Goal: Entertainment & Leisure: Browse casually

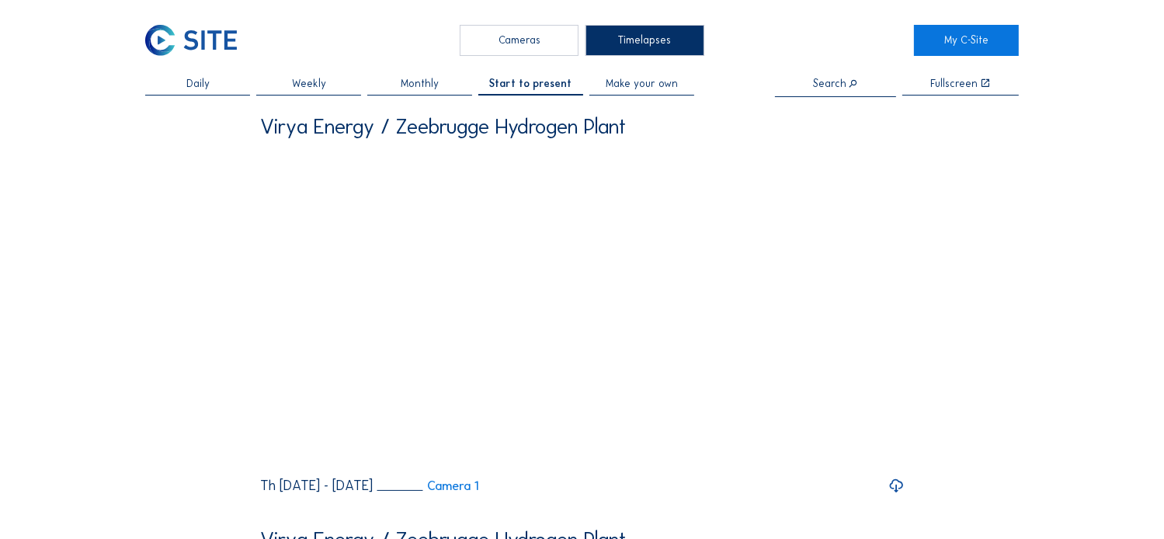
click at [530, 41] on div "Cameras" at bounding box center [519, 40] width 119 height 30
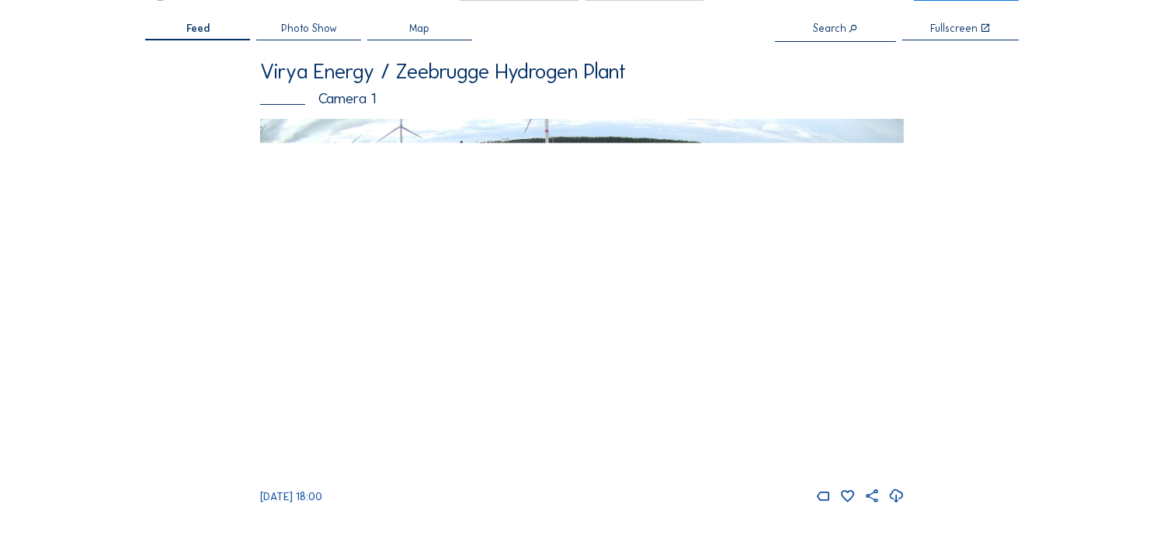
scroll to position [78, 0]
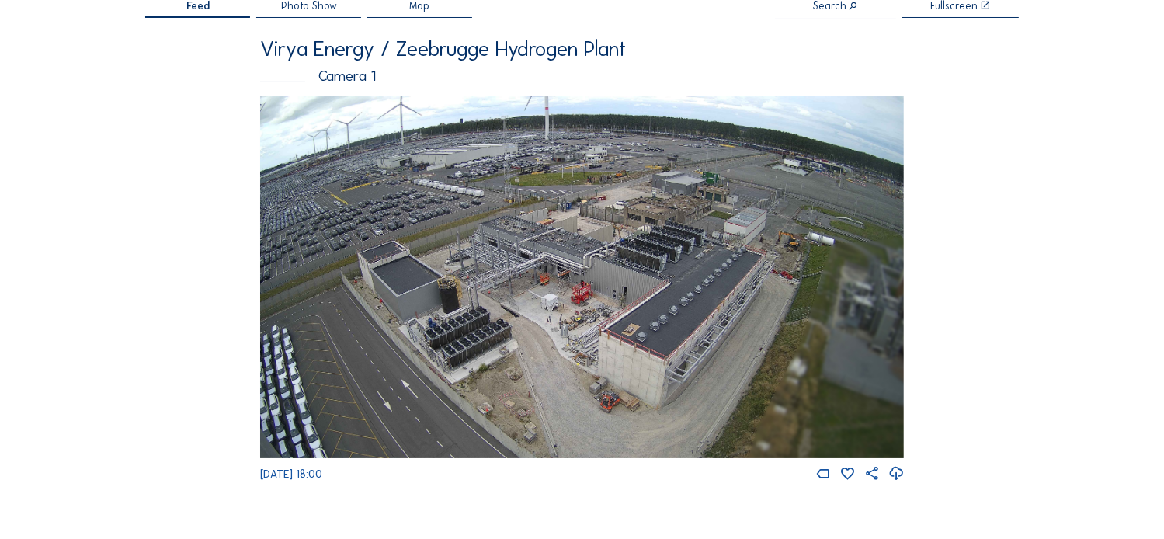
click at [551, 209] on img at bounding box center [582, 277] width 644 height 362
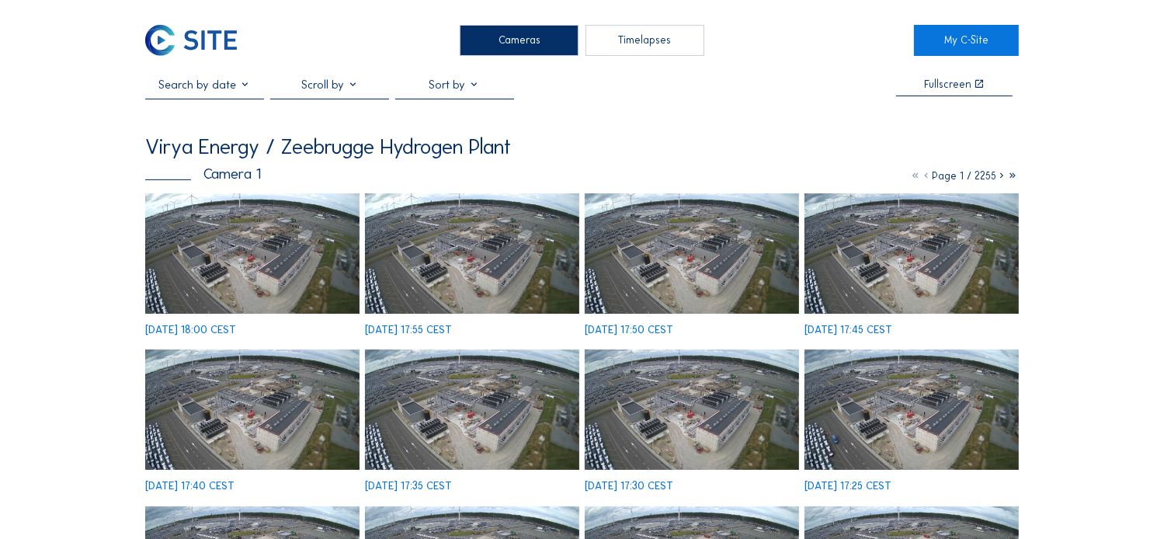
click at [263, 257] on img at bounding box center [252, 253] width 214 height 120
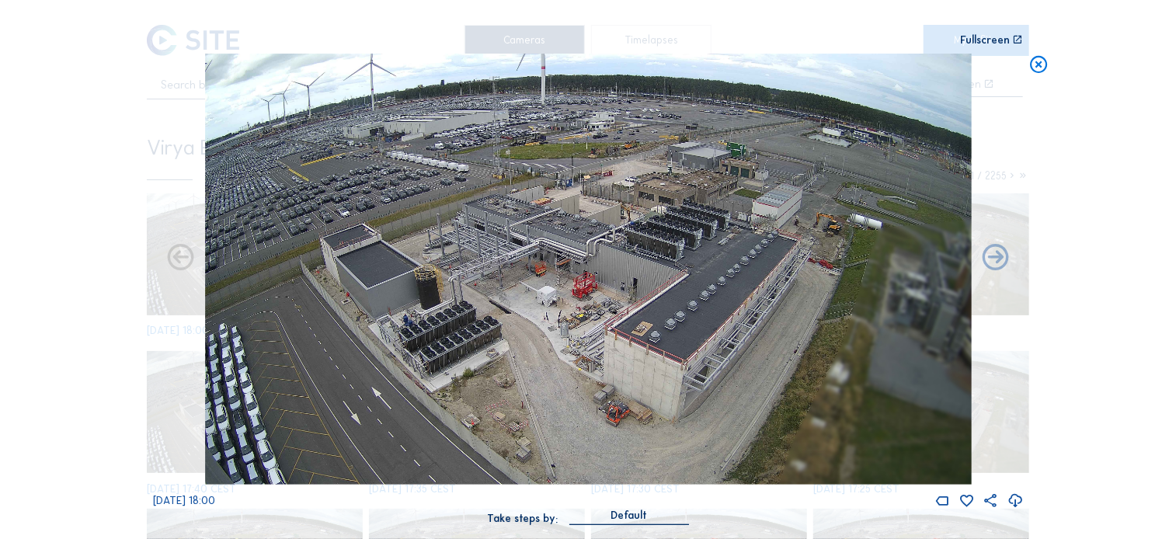
click at [990, 40] on div "Fullscreen" at bounding box center [985, 40] width 50 height 11
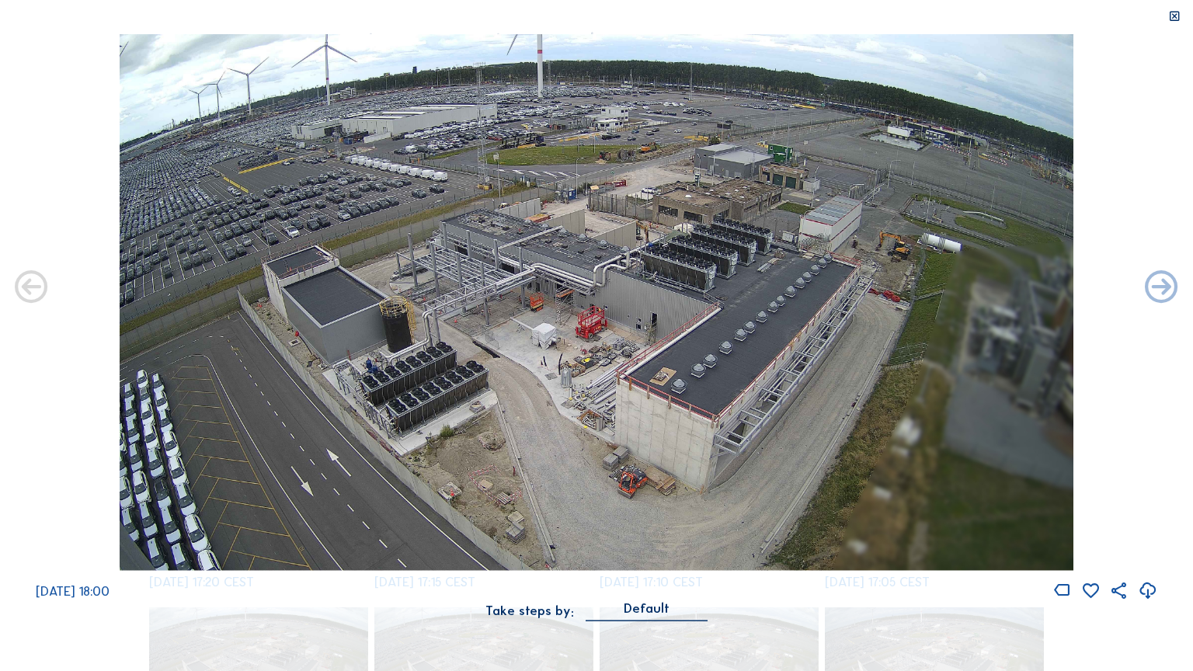
click at [591, 197] on img at bounding box center [597, 302] width 955 height 537
click at [1164, 13] on icon at bounding box center [1174, 16] width 13 height 13
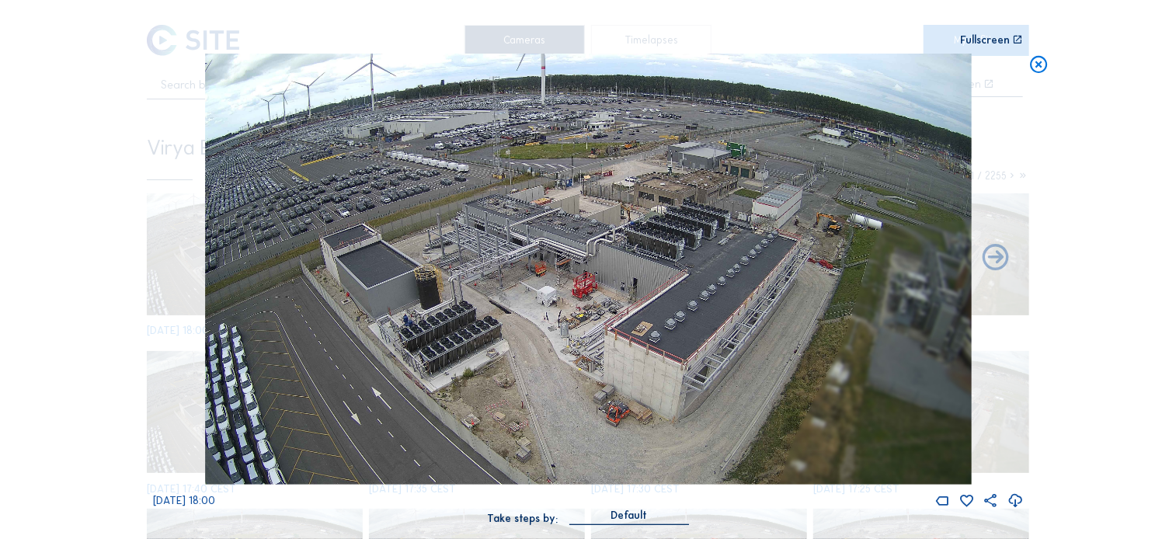
click at [984, 40] on div "Fullscreen" at bounding box center [985, 40] width 50 height 11
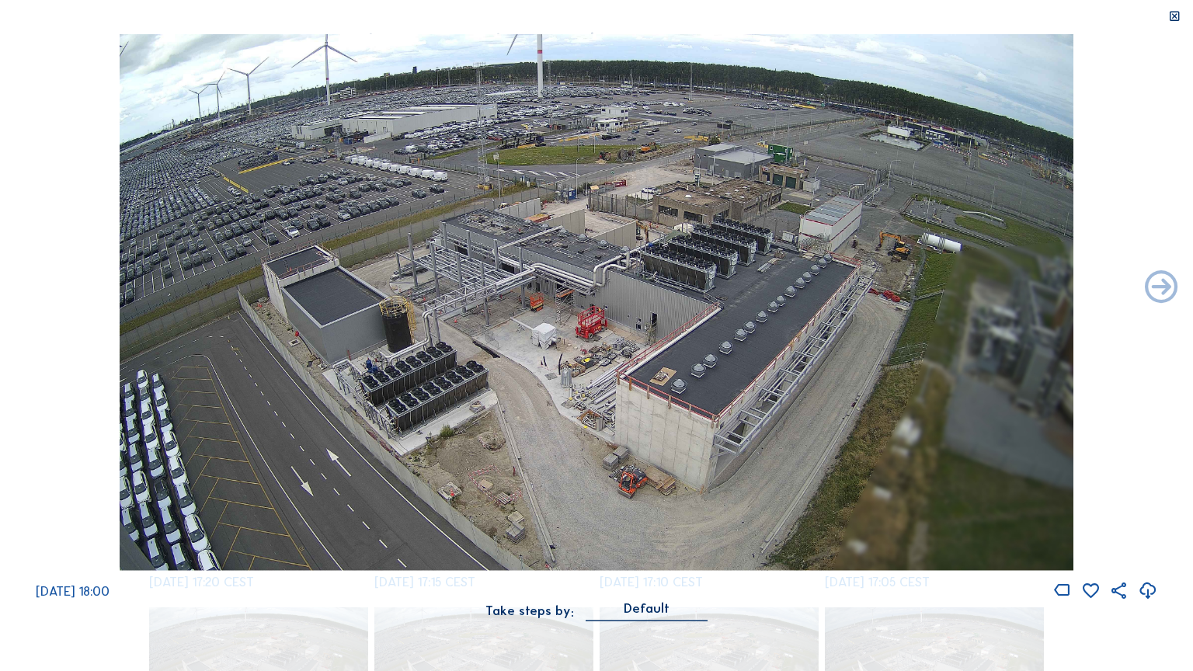
click at [1164, 18] on icon at bounding box center [1174, 16] width 13 height 13
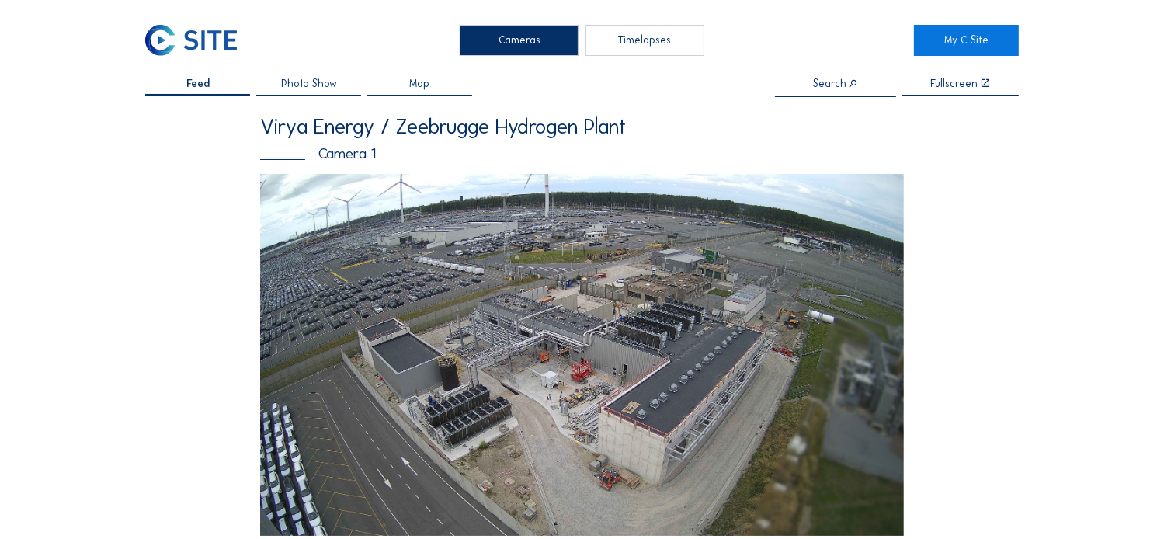
click at [210, 82] on span "Feed" at bounding box center [197, 83] width 23 height 11
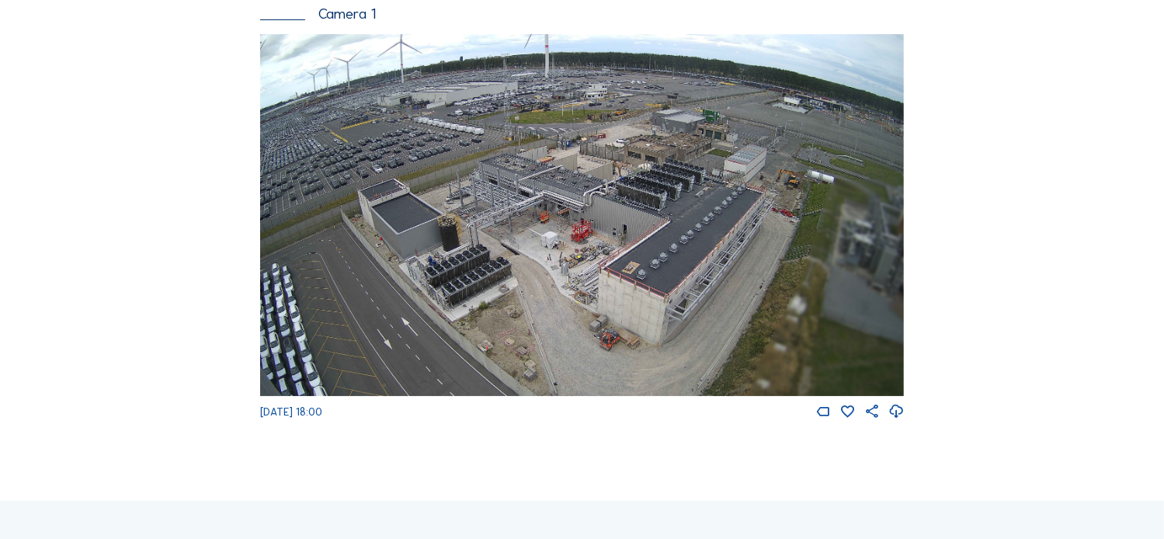
scroll to position [155, 0]
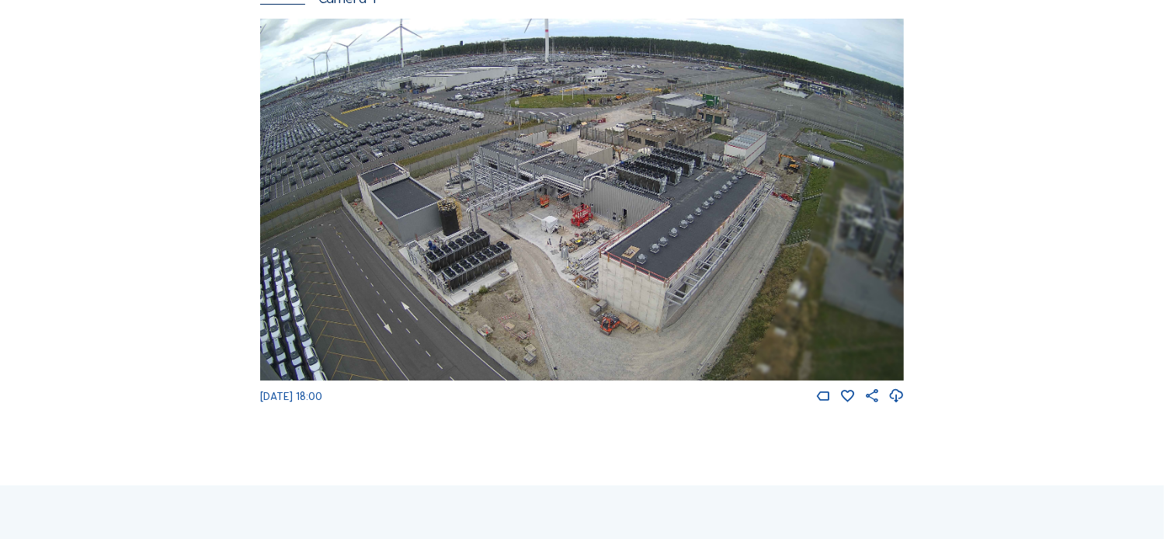
click at [629, 190] on img at bounding box center [582, 200] width 644 height 362
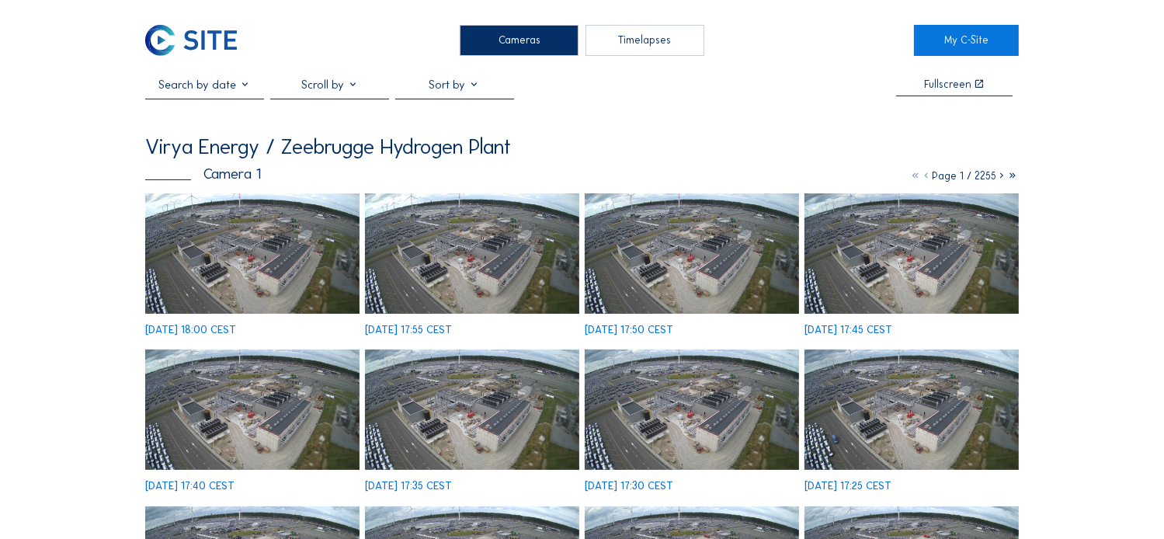
click at [263, 265] on img at bounding box center [252, 253] width 214 height 120
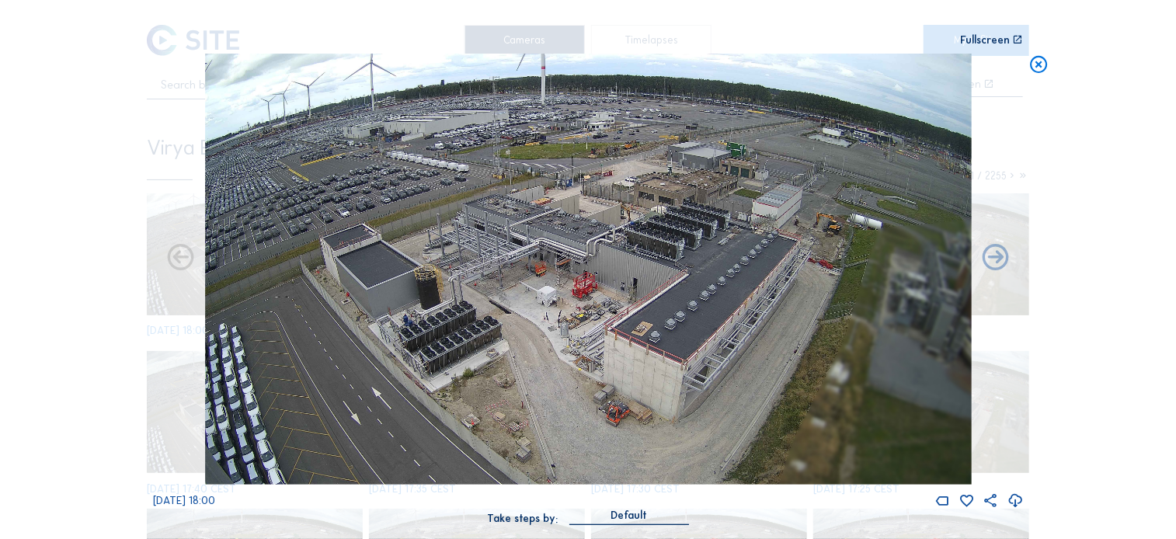
click at [978, 41] on div "Fullscreen" at bounding box center [985, 40] width 50 height 11
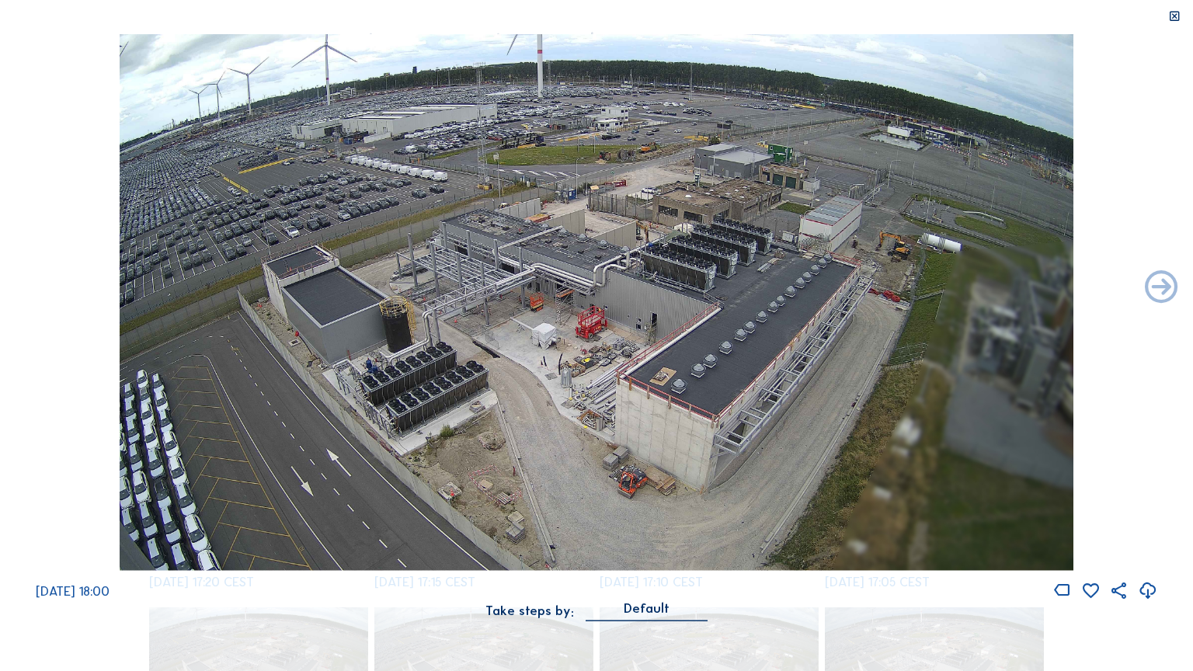
click at [1164, 16] on icon at bounding box center [1174, 16] width 13 height 13
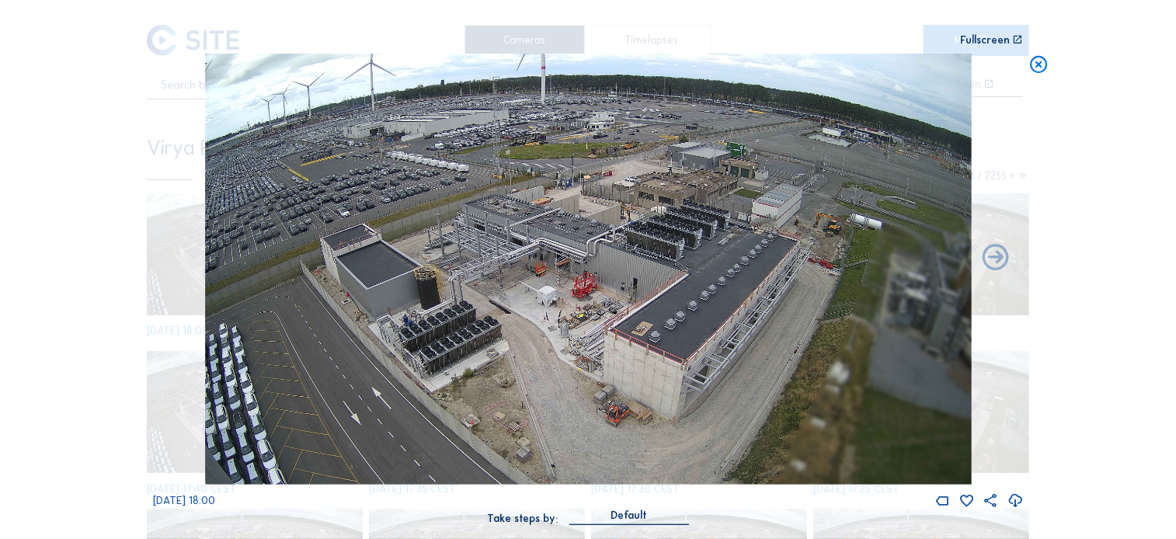
click at [662, 41] on div "Fullscreen" at bounding box center [818, 40] width 409 height 11
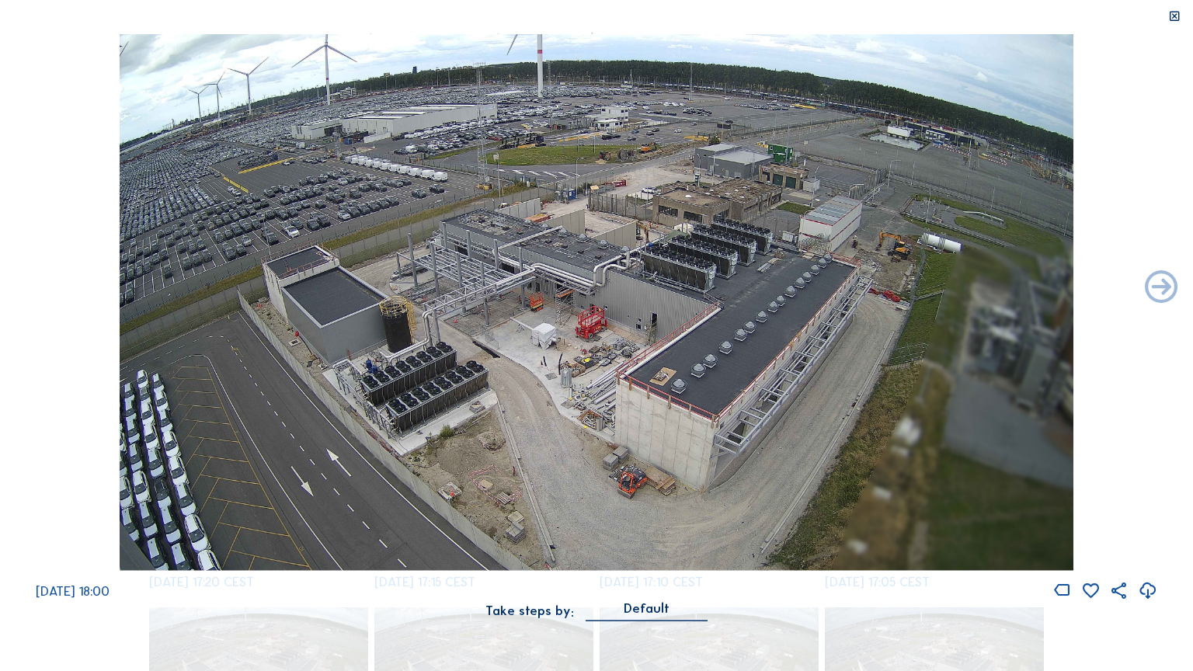
click at [1164, 16] on icon at bounding box center [1174, 16] width 13 height 13
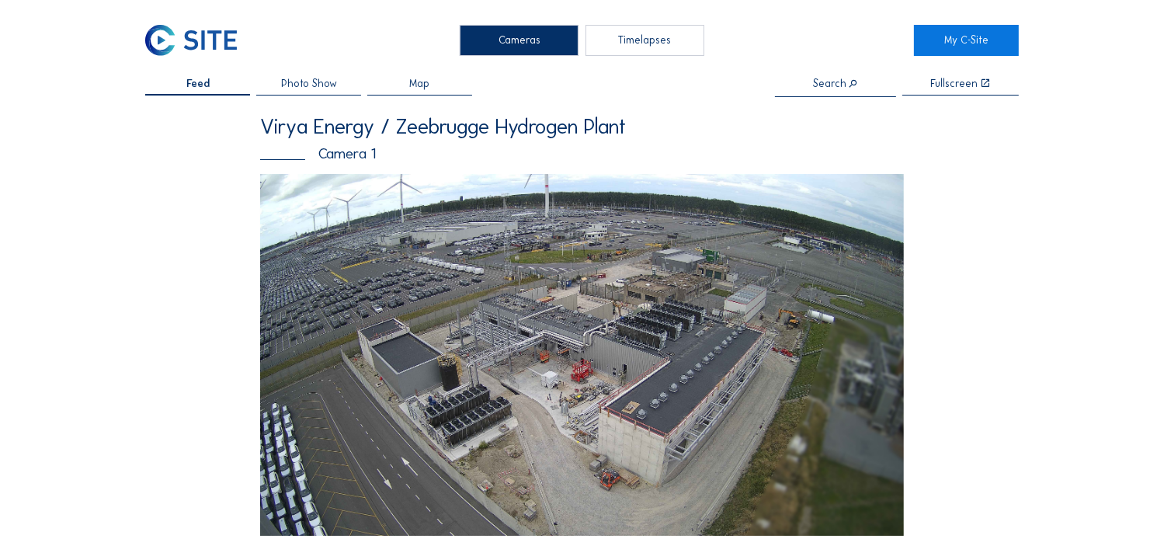
click at [637, 276] on img at bounding box center [582, 355] width 644 height 362
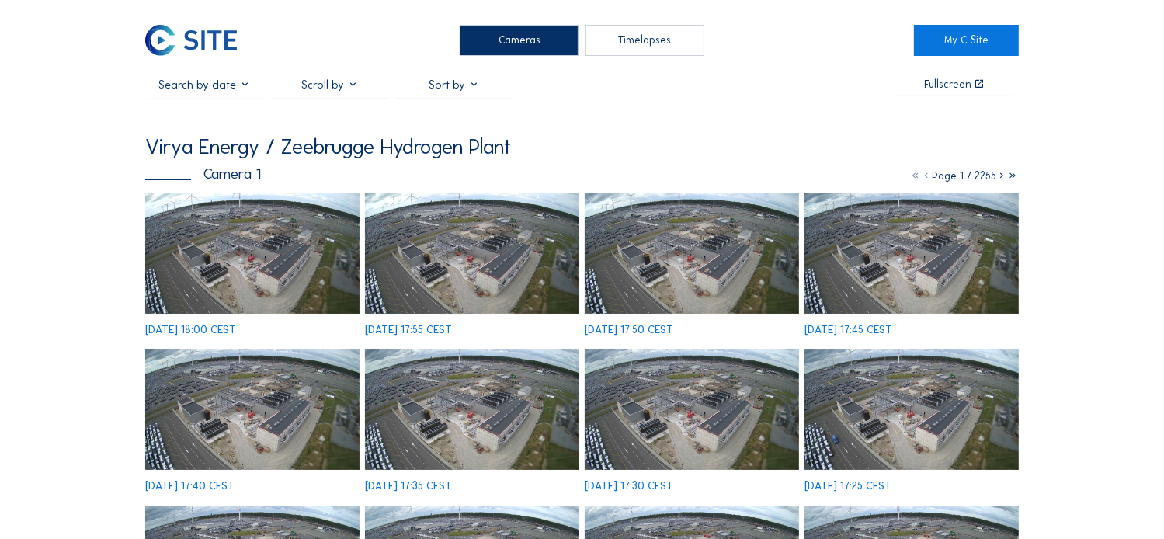
click at [444, 85] on div at bounding box center [454, 88] width 119 height 21
click at [726, 153] on div "Virya Energy / Zeebrugge Hydrogen Plant" at bounding box center [581, 146] width 873 height 21
click at [1001, 178] on icon at bounding box center [1002, 175] width 11 height 13
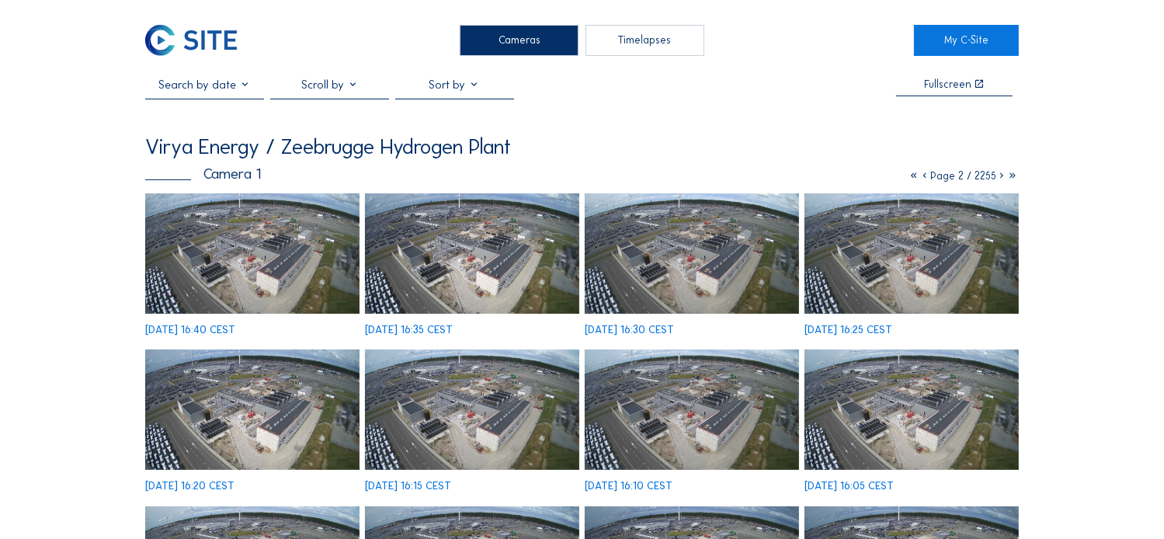
click at [1001, 178] on icon at bounding box center [1002, 175] width 11 height 13
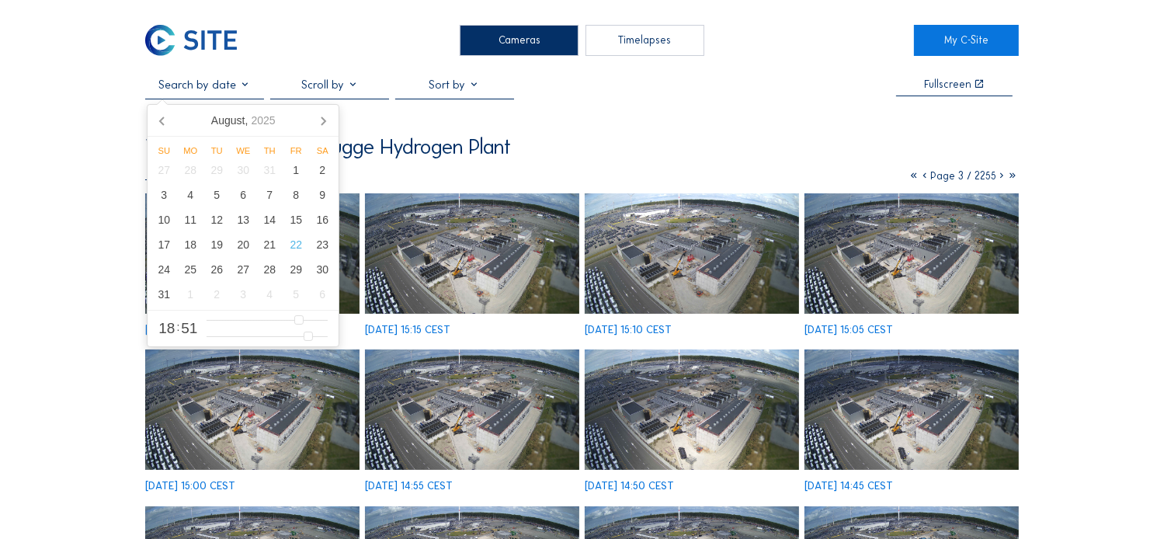
click at [245, 85] on input "text" at bounding box center [204, 85] width 119 height 14
click at [270, 245] on div "21" at bounding box center [269, 244] width 26 height 25
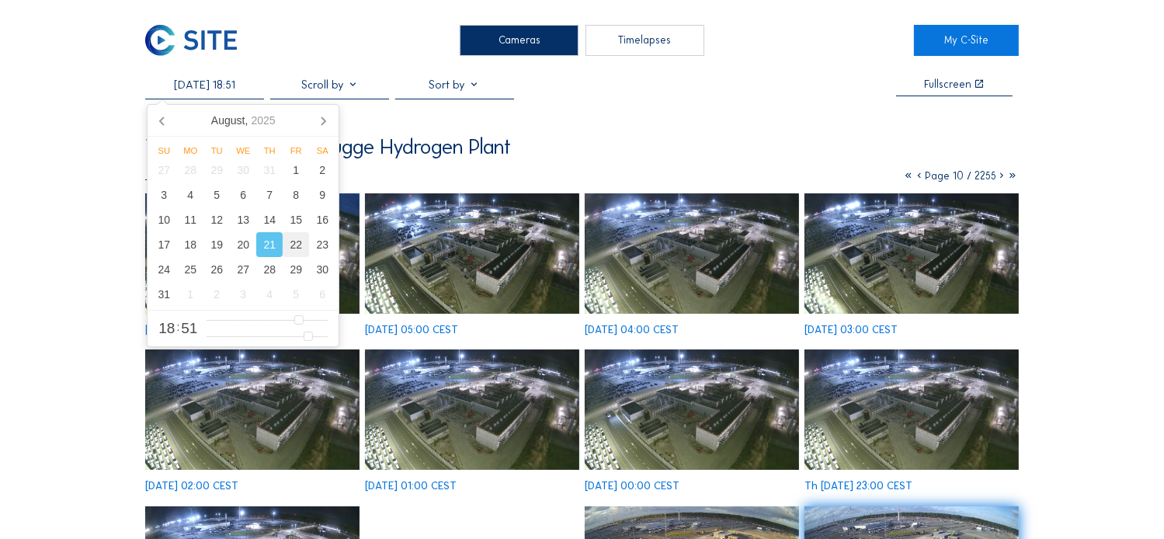
click at [297, 248] on div "22" at bounding box center [296, 244] width 26 height 25
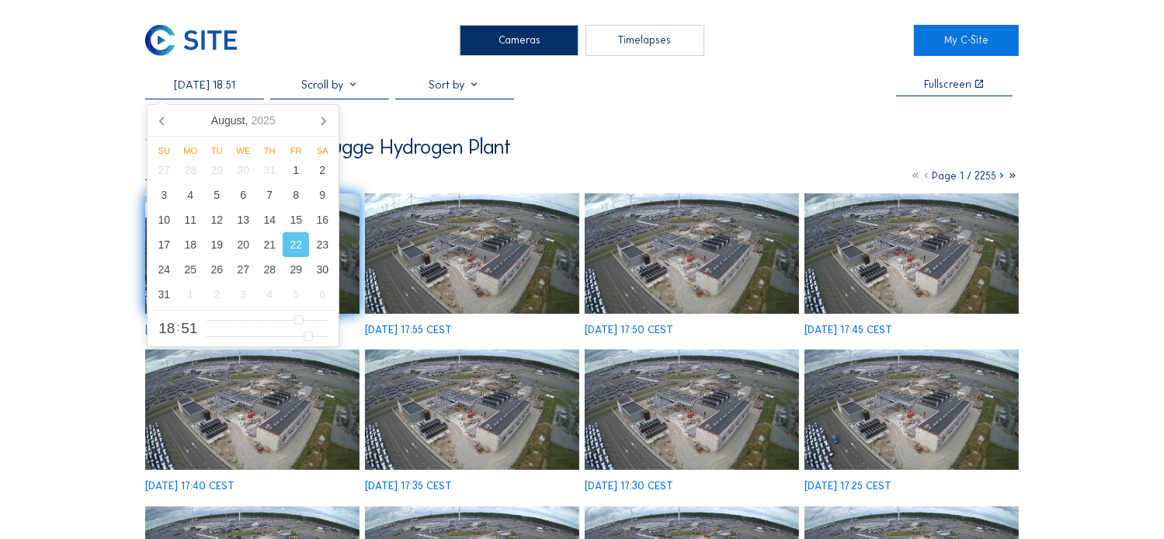
click at [174, 87] on input "[DATE] 18:51" at bounding box center [204, 85] width 119 height 14
type input "[DATE] 18:51"
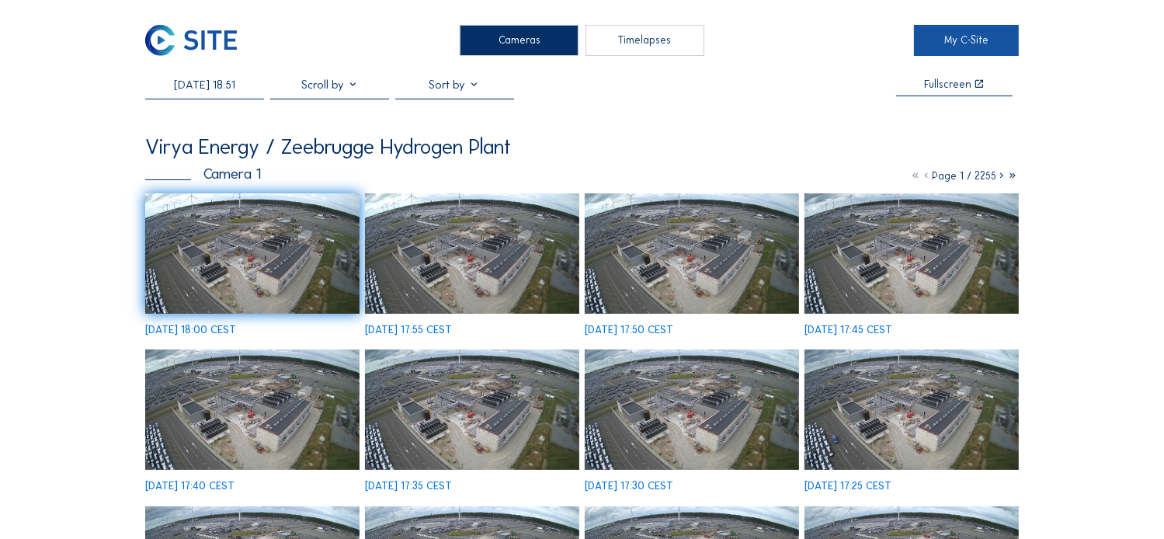
click at [950, 40] on link "My C-Site" at bounding box center [966, 40] width 105 height 30
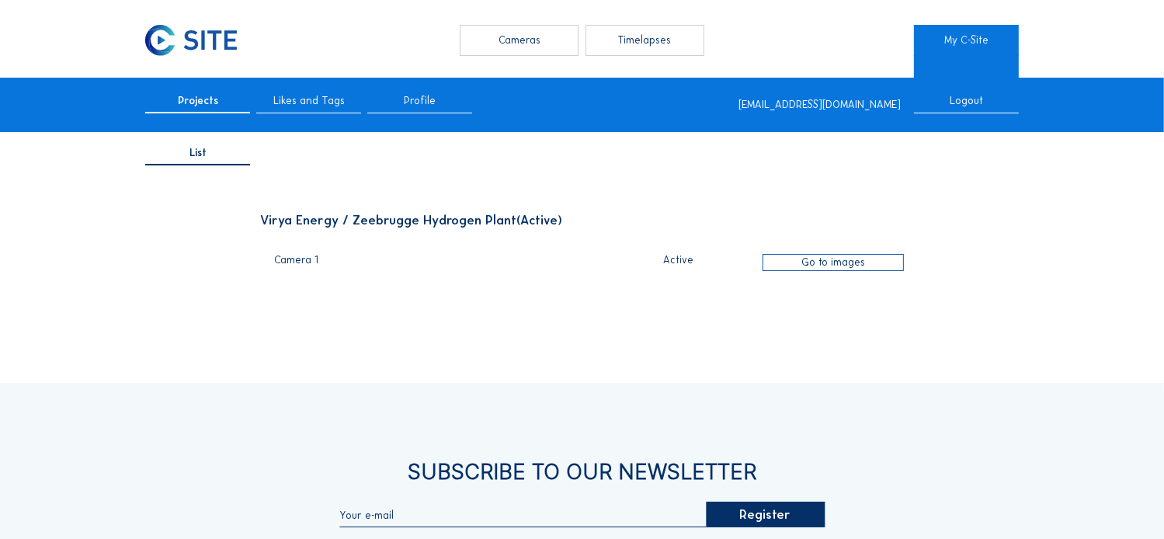
click at [531, 43] on div "Cameras" at bounding box center [519, 40] width 119 height 30
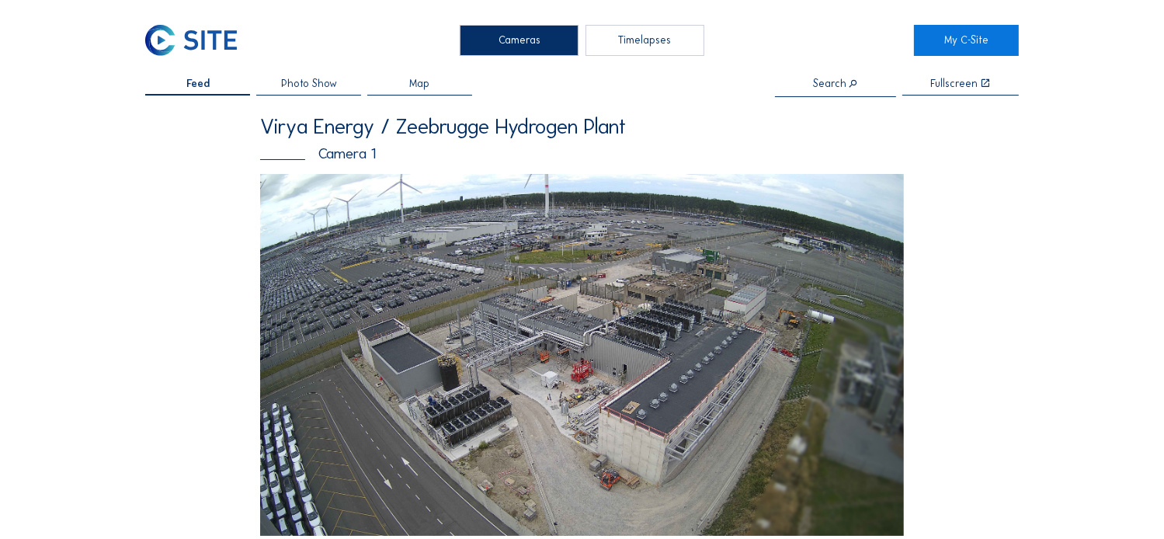
click at [430, 87] on span "Map" at bounding box center [420, 83] width 20 height 11
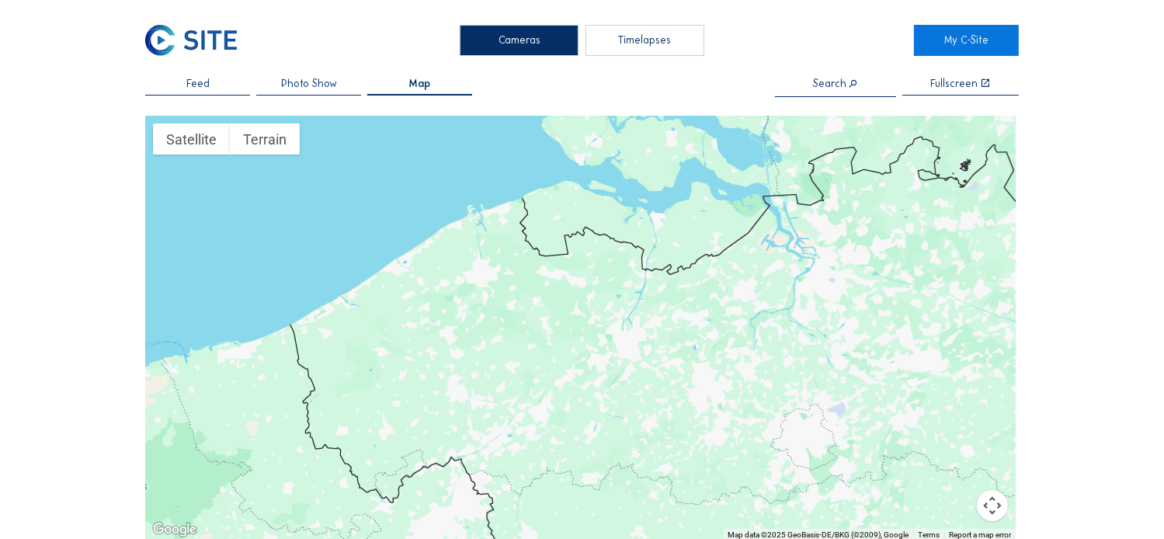
click at [320, 82] on span "Photo Show" at bounding box center [309, 83] width 56 height 11
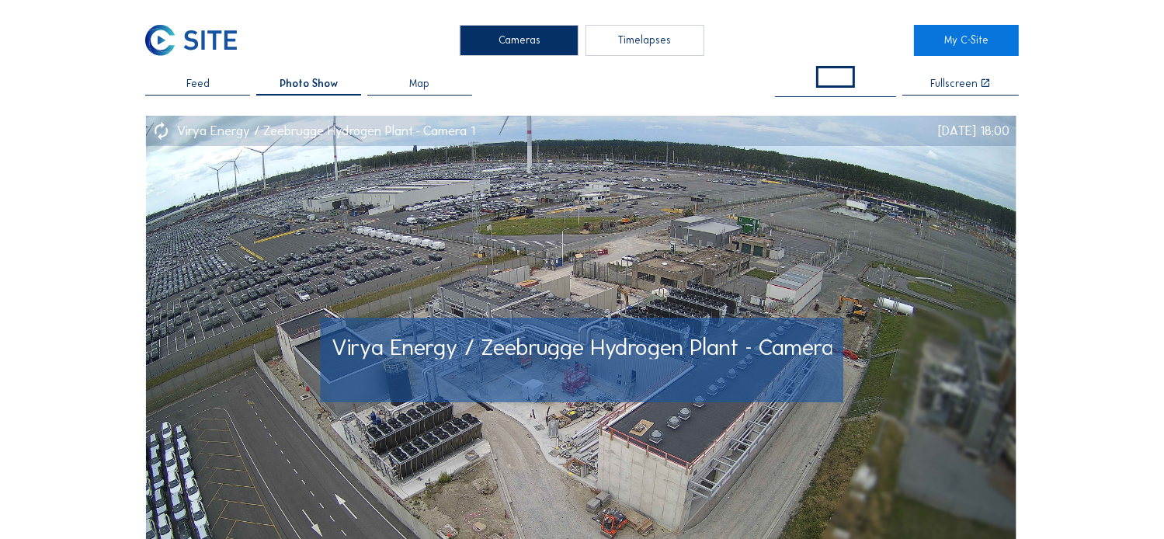
click at [572, 261] on img at bounding box center [580, 360] width 871 height 489
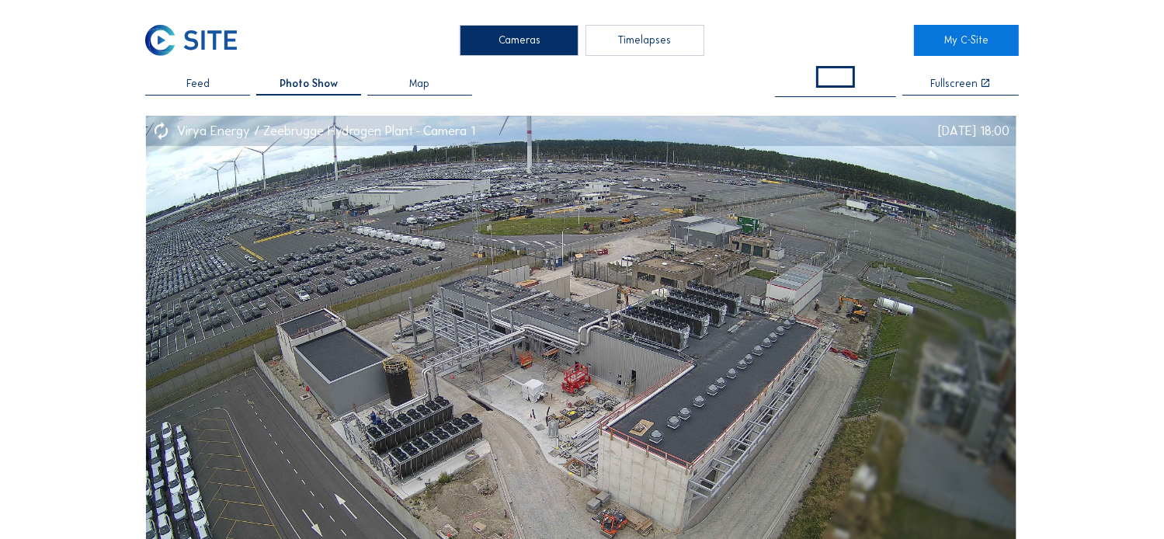
click at [210, 79] on span "Feed" at bounding box center [197, 83] width 23 height 11
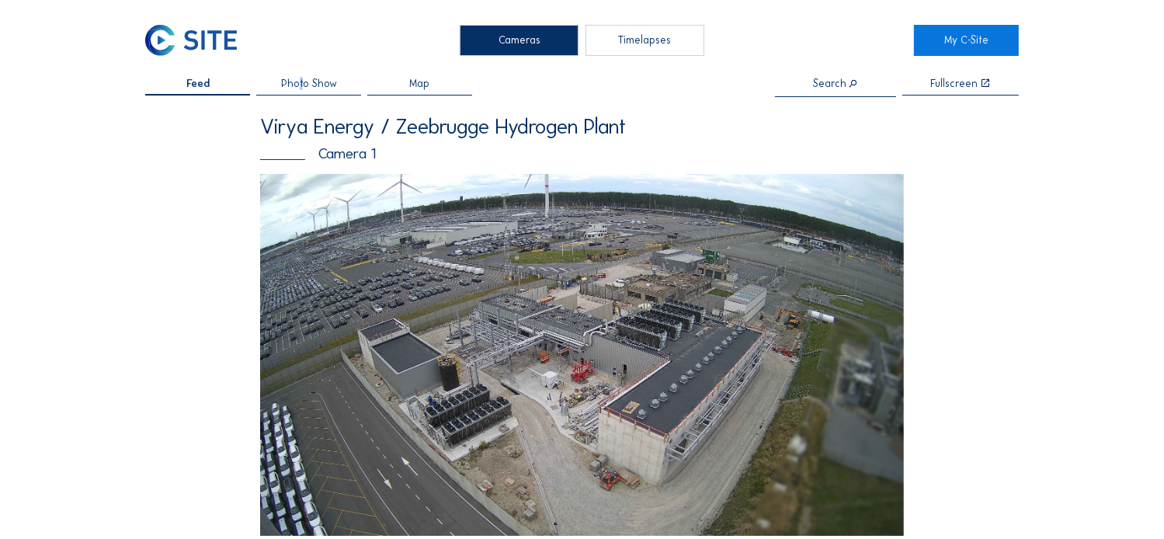
click at [305, 85] on span "Photo Show" at bounding box center [309, 83] width 56 height 11
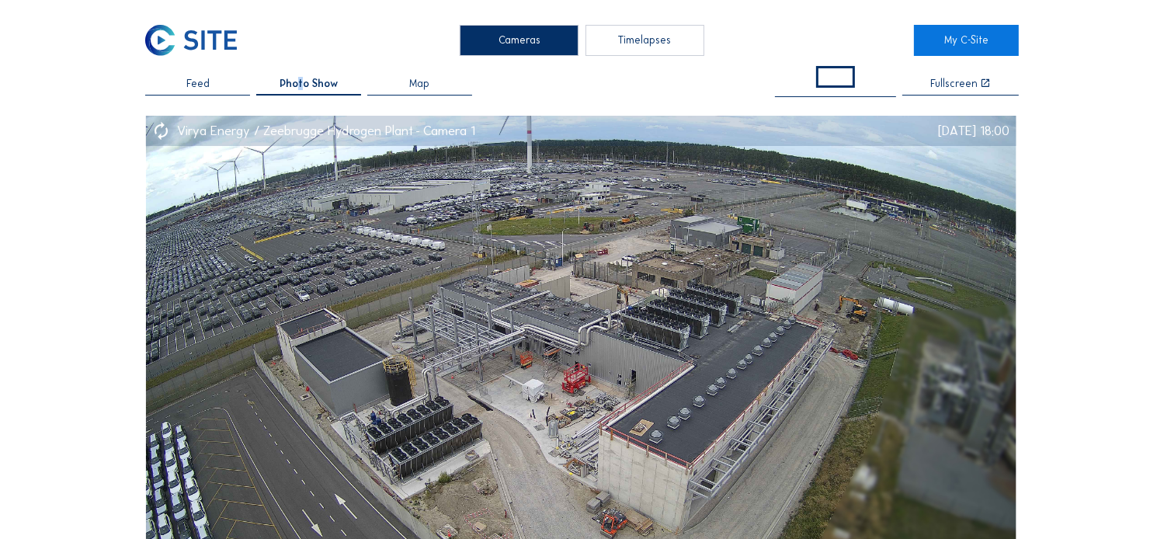
click at [167, 128] on icon at bounding box center [160, 132] width 19 height 24
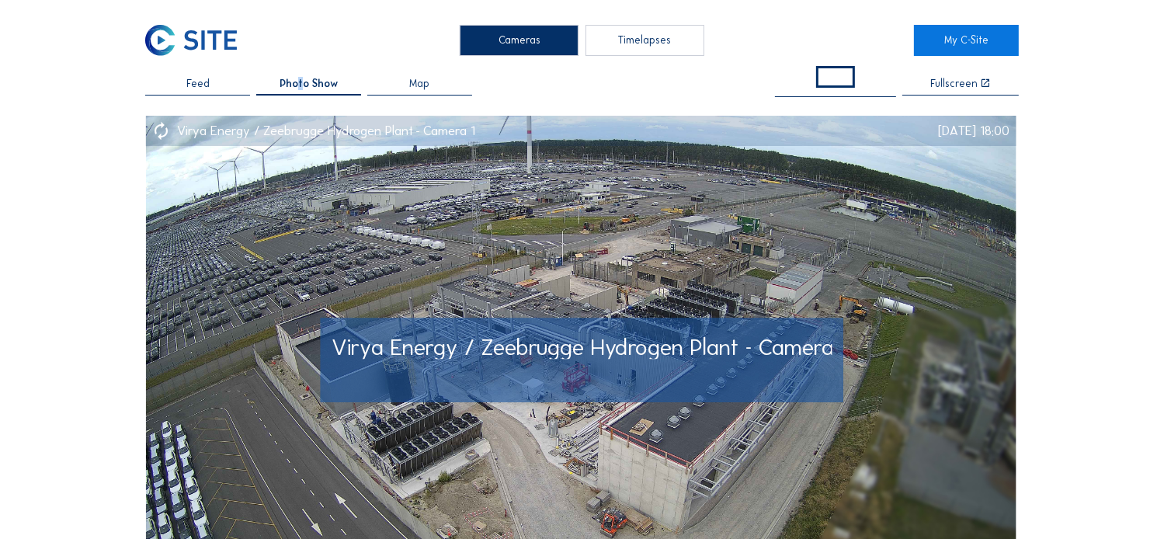
click at [571, 266] on img at bounding box center [580, 360] width 871 height 489
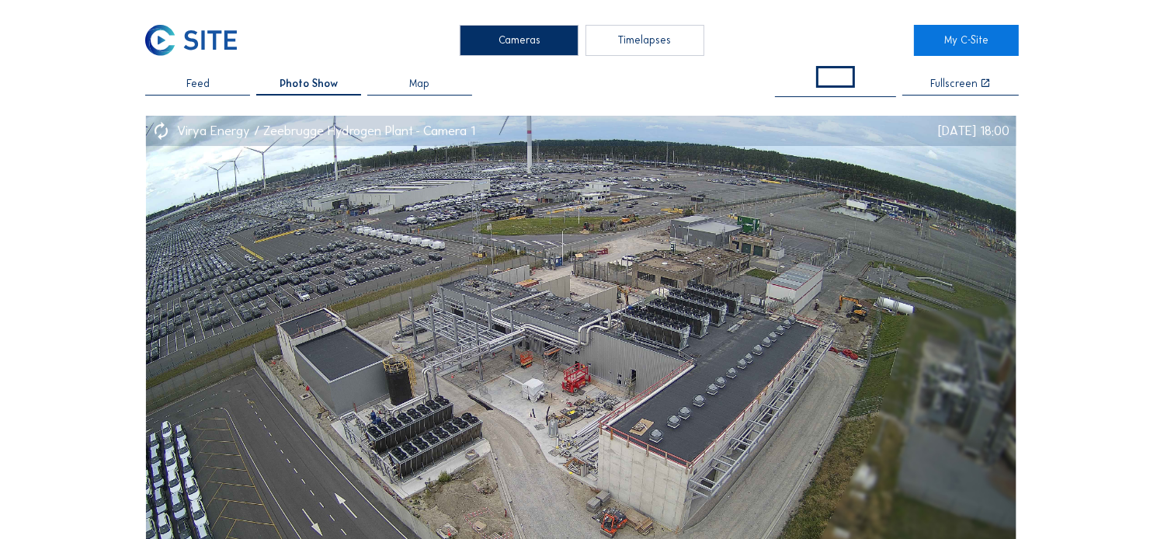
click at [658, 41] on div "Timelapses" at bounding box center [645, 40] width 119 height 30
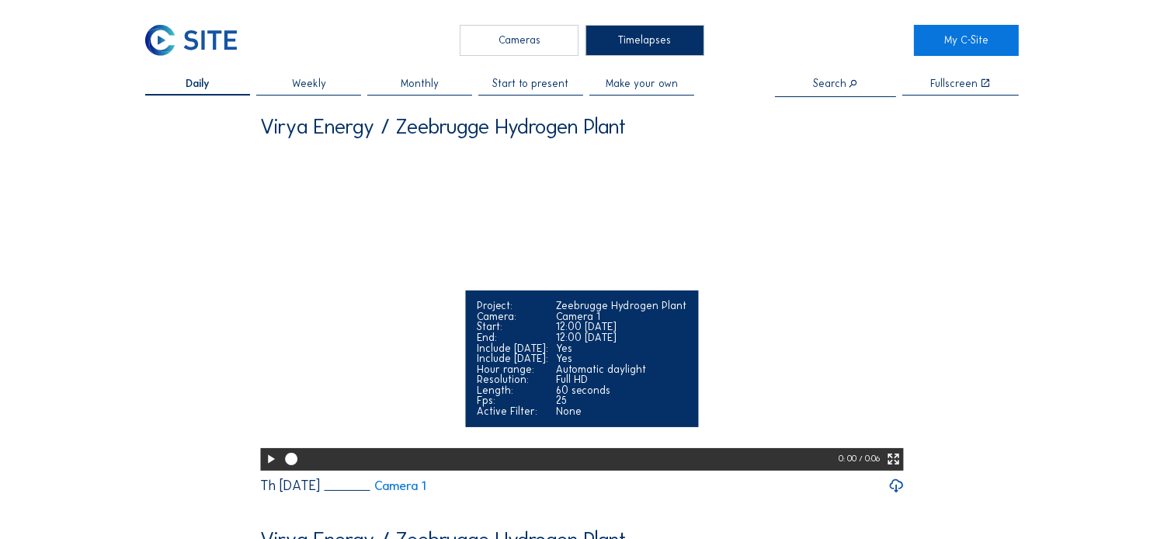
scroll to position [78, 0]
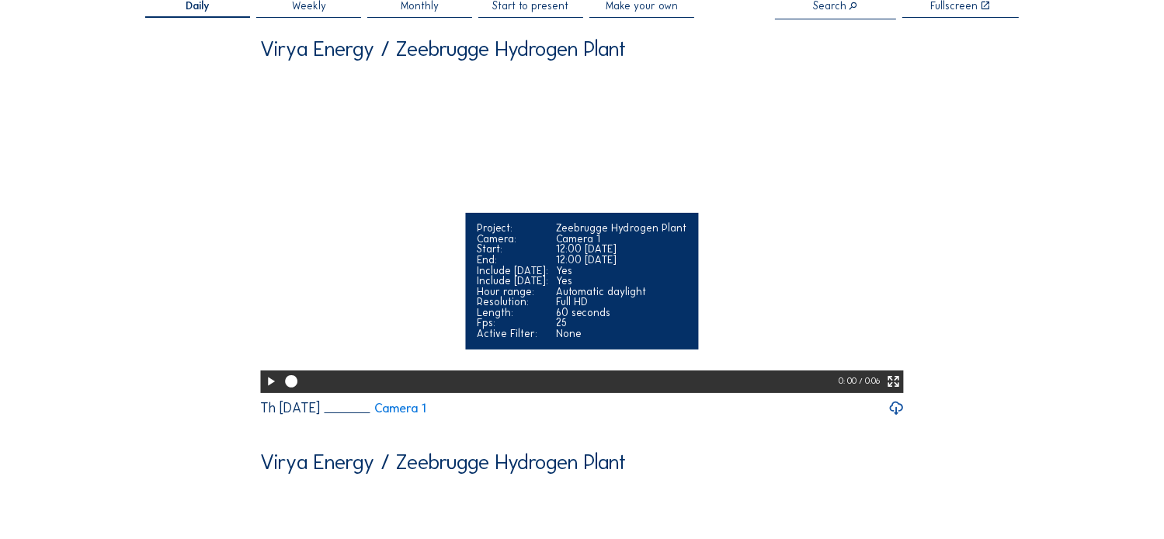
click at [267, 391] on icon at bounding box center [270, 382] width 15 height 18
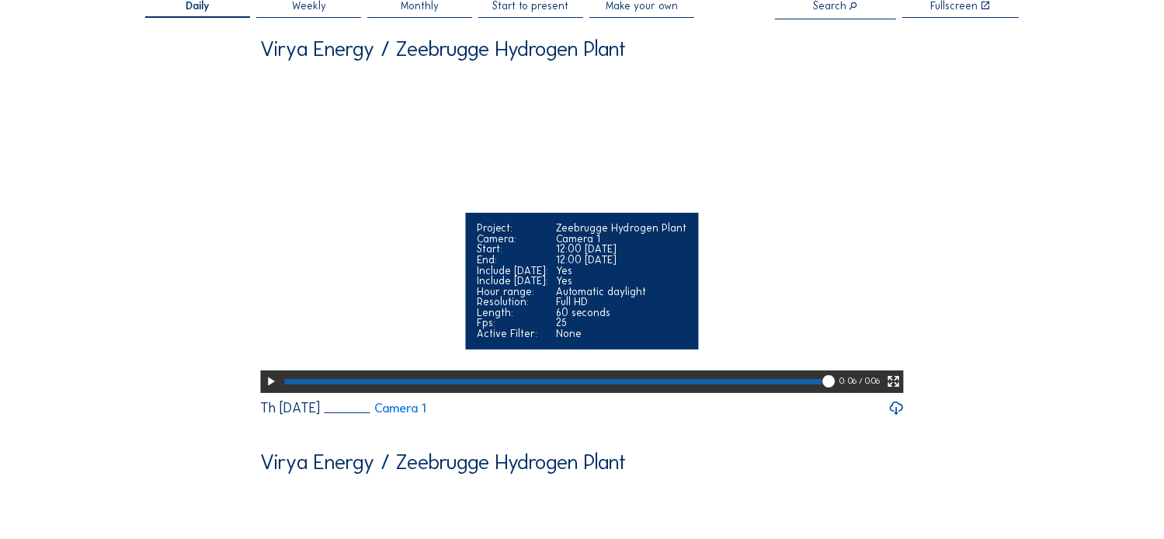
click at [264, 391] on icon at bounding box center [270, 382] width 15 height 18
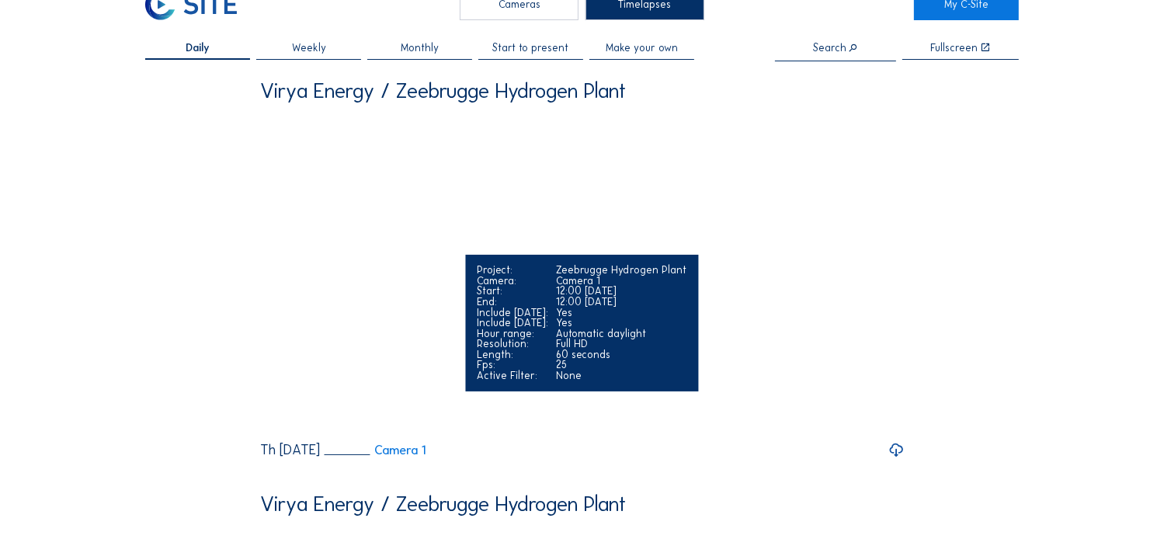
scroll to position [0, 0]
